Goal: Check status

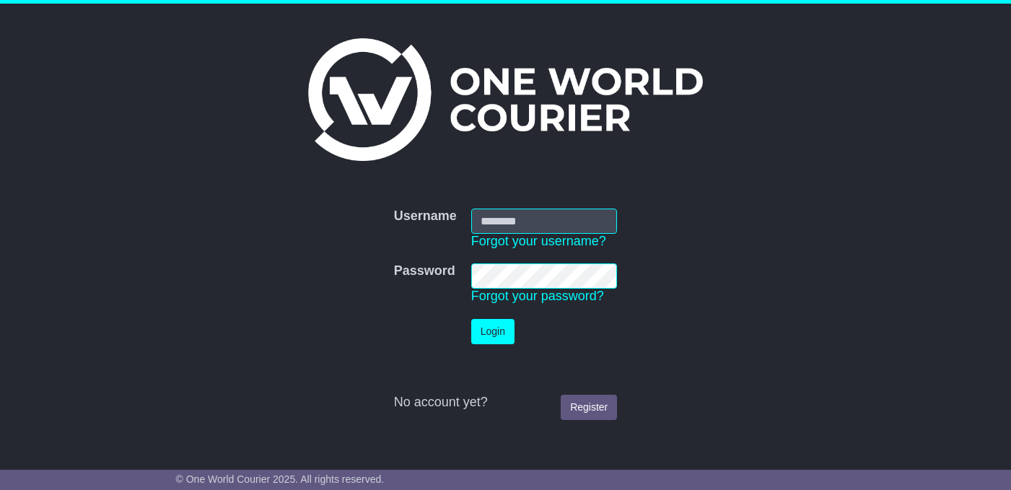
type input "**********"
click at [501, 328] on button "Login" at bounding box center [492, 331] width 43 height 25
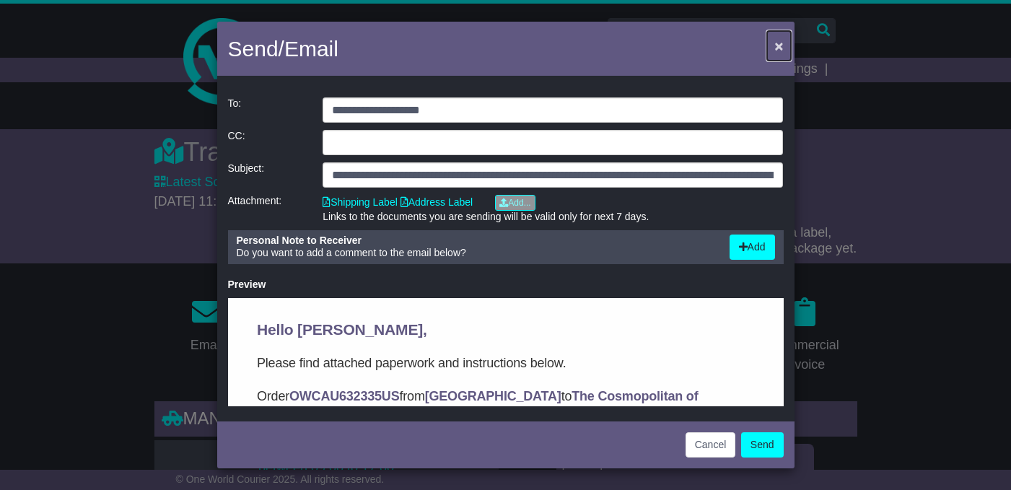
click at [778, 52] on span "×" at bounding box center [778, 46] width 9 height 17
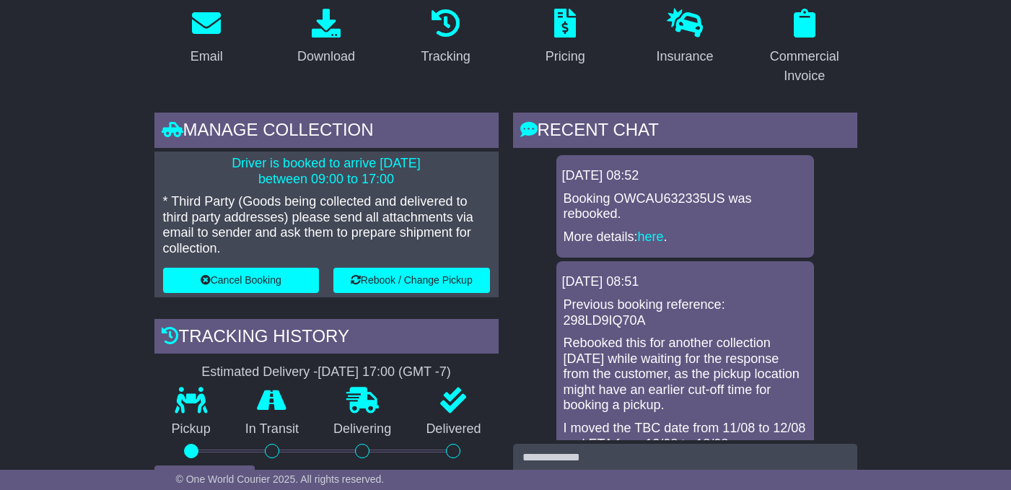
scroll to position [143, 0]
